Goal: Information Seeking & Learning: Learn about a topic

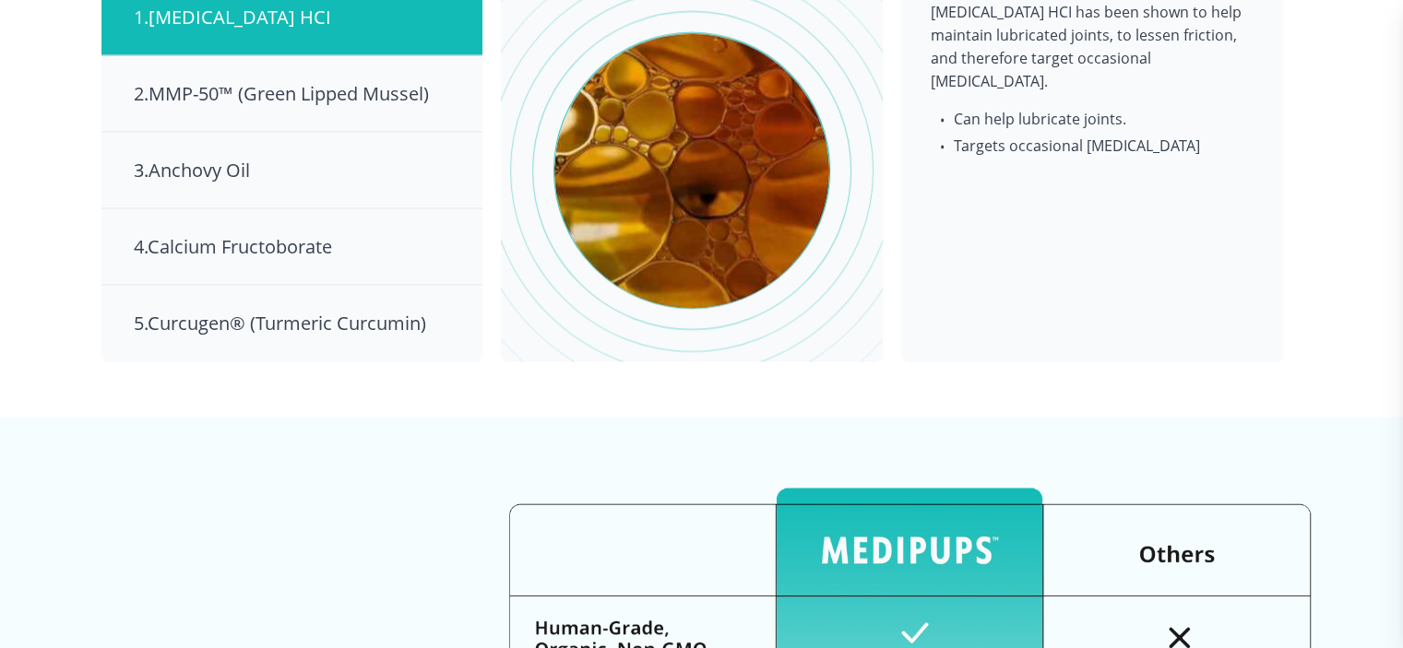
scroll to position [2859, 0]
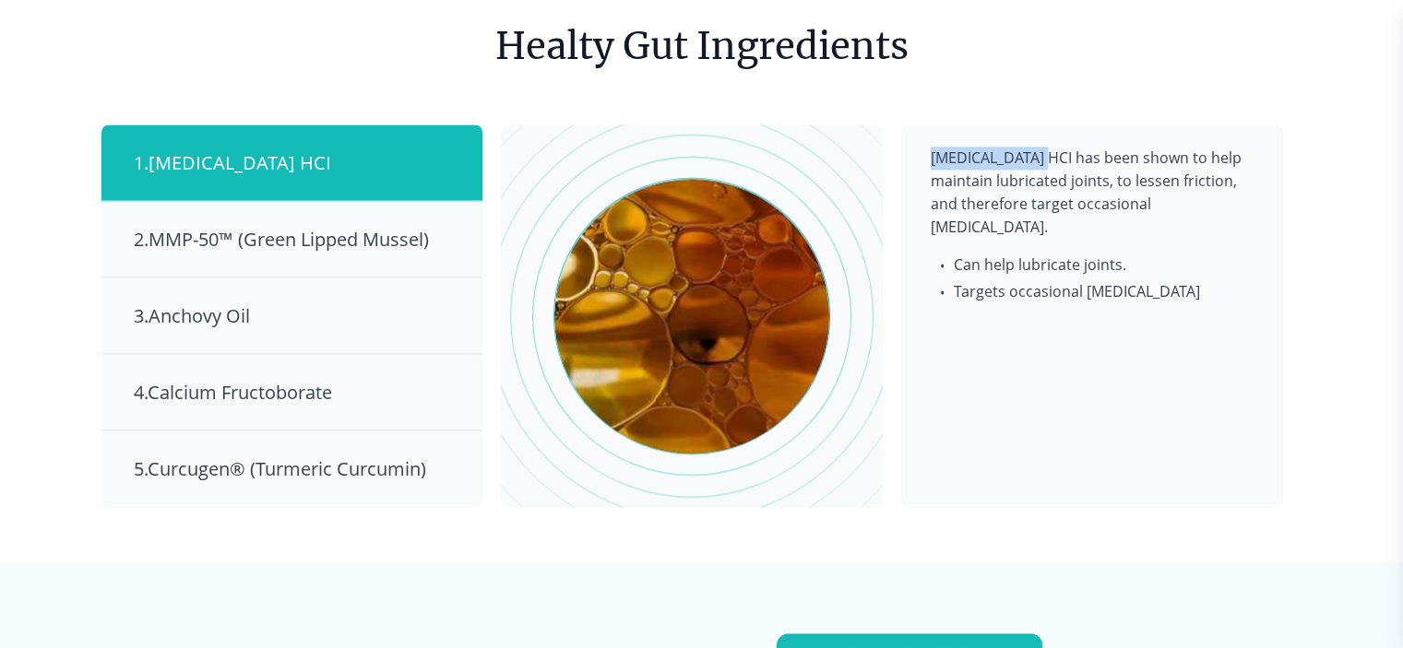
drag, startPoint x: 922, startPoint y: 132, endPoint x: 1048, endPoint y: 127, distance: 126.4
click at [1048, 127] on div "[MEDICAL_DATA] HCI has been shown to help maintain lubricated joints, to lessen…" at bounding box center [1092, 315] width 382 height 383
click at [307, 201] on div "2 . MMP-50™ (Green Lipped Mussel)" at bounding box center [291, 239] width 381 height 77
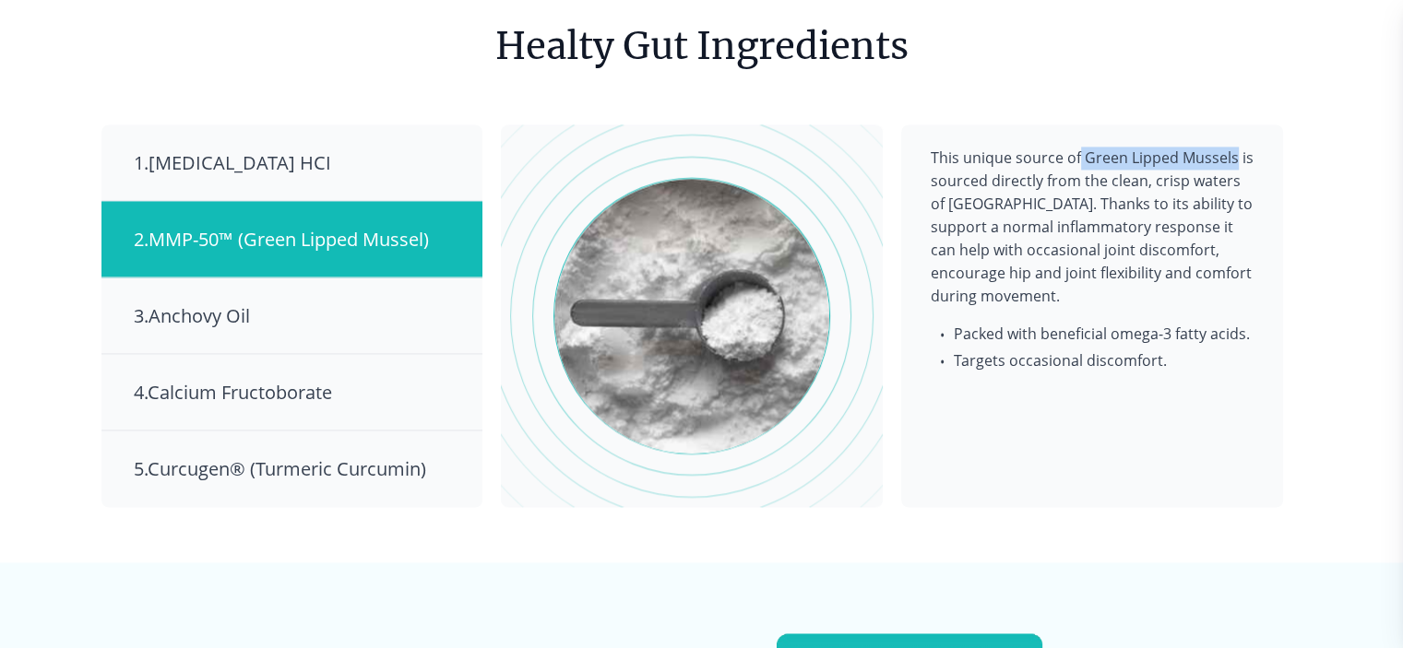
drag, startPoint x: 1079, startPoint y: 130, endPoint x: 1232, endPoint y: 132, distance: 153.1
click at [1232, 147] on p "This unique source of Green Lipped Mussels is sourced directly from the clean, …" at bounding box center [1091, 227] width 323 height 161
click at [290, 305] on div "3 . Anchovy Oil" at bounding box center [291, 316] width 381 height 77
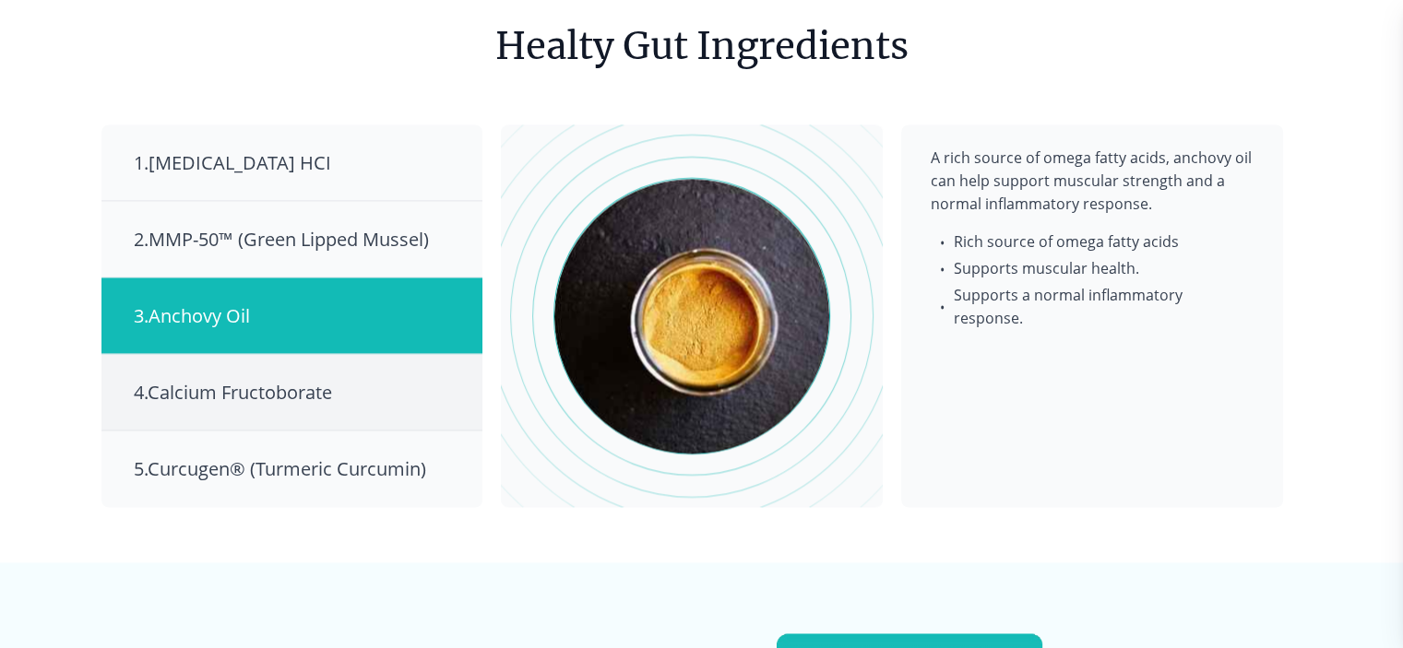
click at [301, 380] on span "4 . Calcium Fructoborate" at bounding box center [233, 392] width 198 height 25
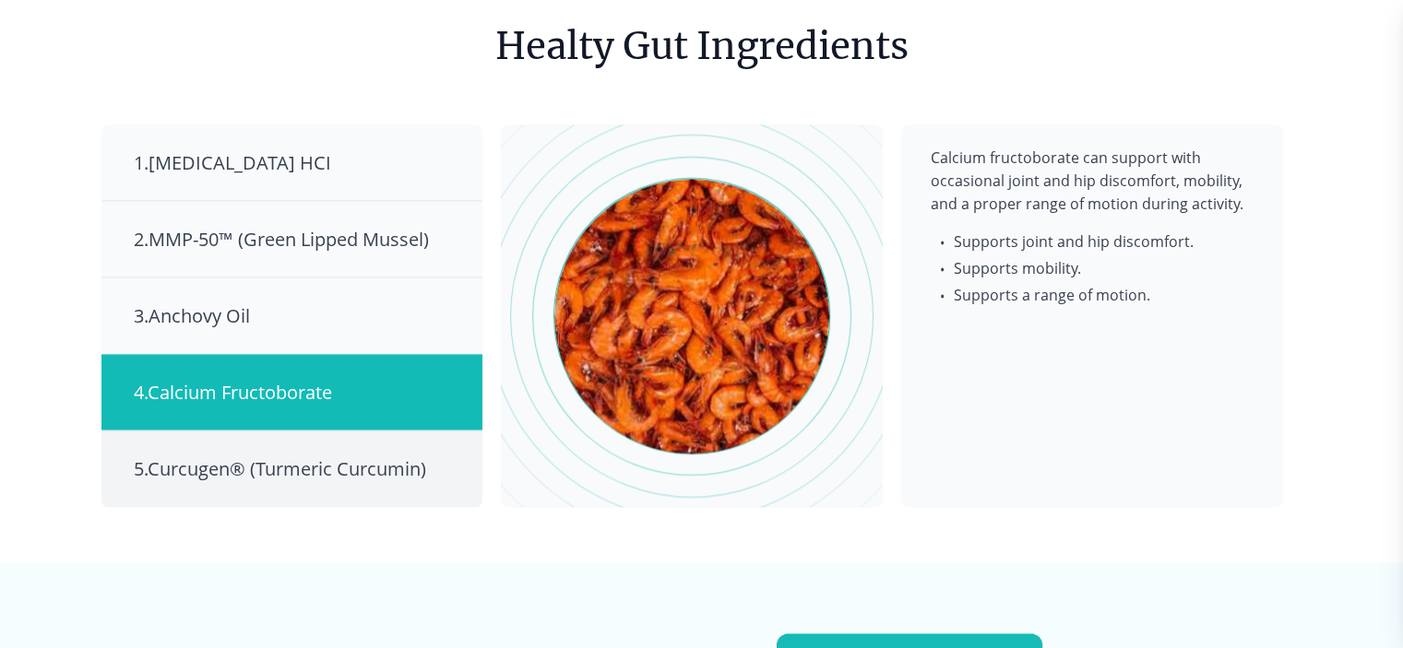
click at [291, 456] on span "5 . Curcugen® (Turmeric Curcumin)" at bounding box center [280, 468] width 292 height 25
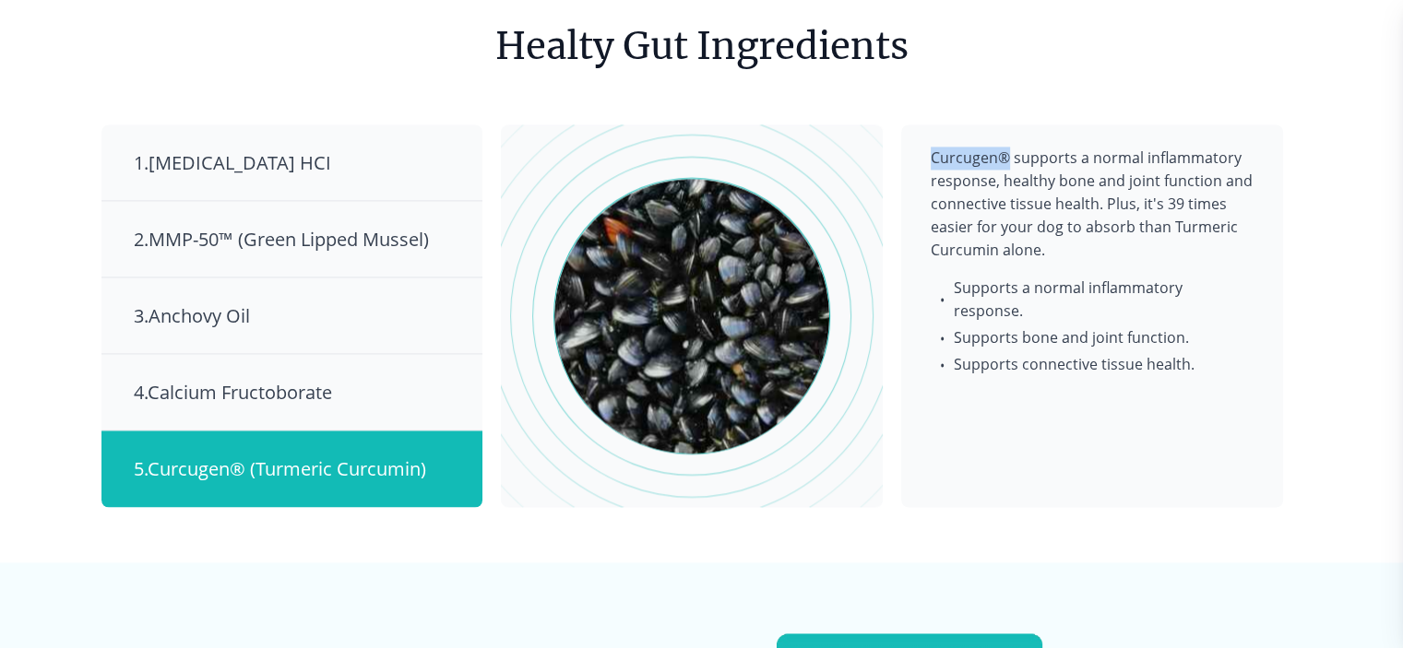
drag, startPoint x: 933, startPoint y: 130, endPoint x: 1006, endPoint y: 137, distance: 73.2
click at [1006, 137] on div "Curcugen® supports a normal inflammatory response, healthy bone and joint funct…" at bounding box center [1092, 315] width 382 height 383
